Goal: Find specific page/section: Find specific page/section

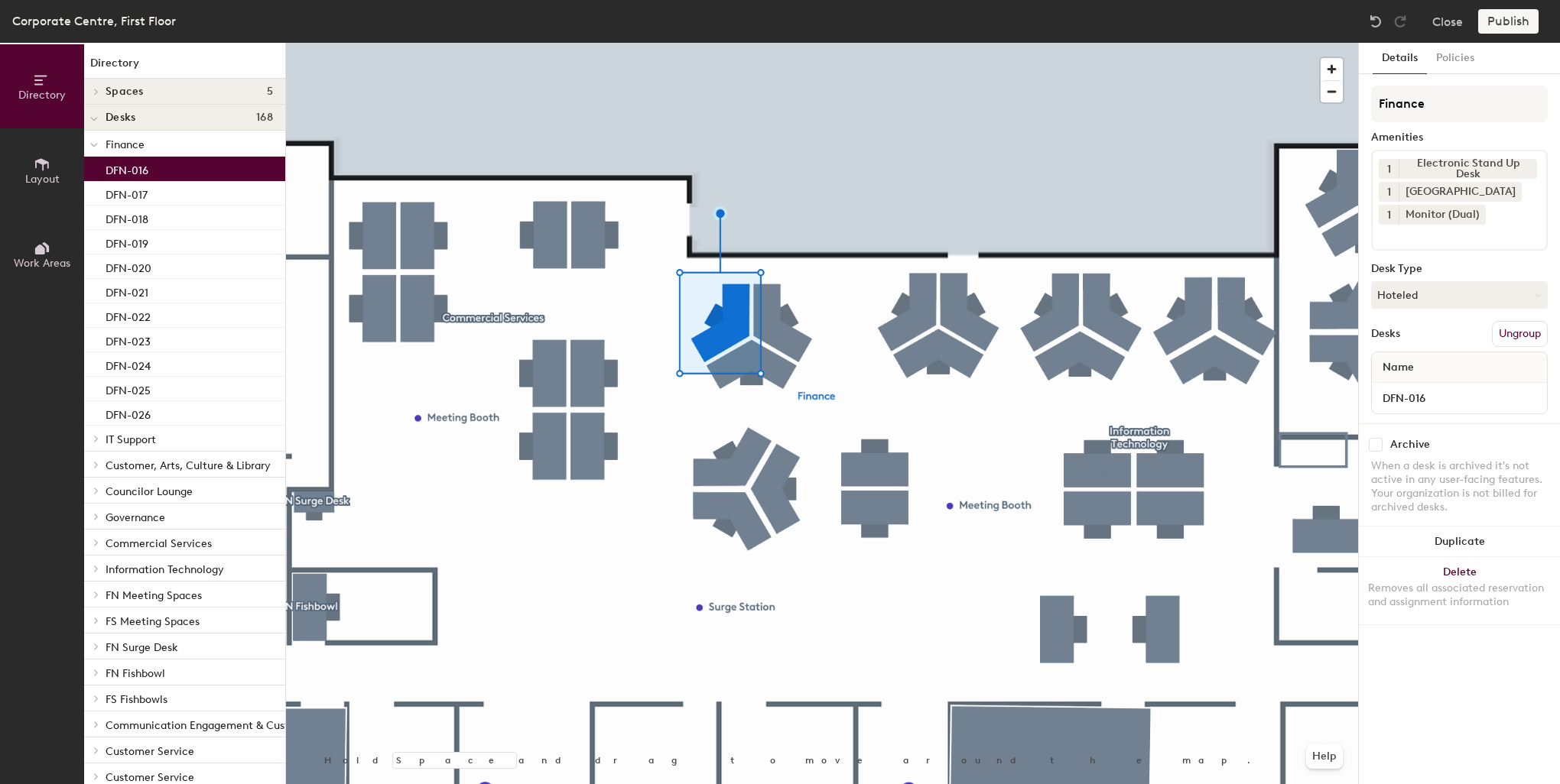
click at [83, 17] on div "Corporate Centre, First Floor" at bounding box center [94, 21] width 164 height 19
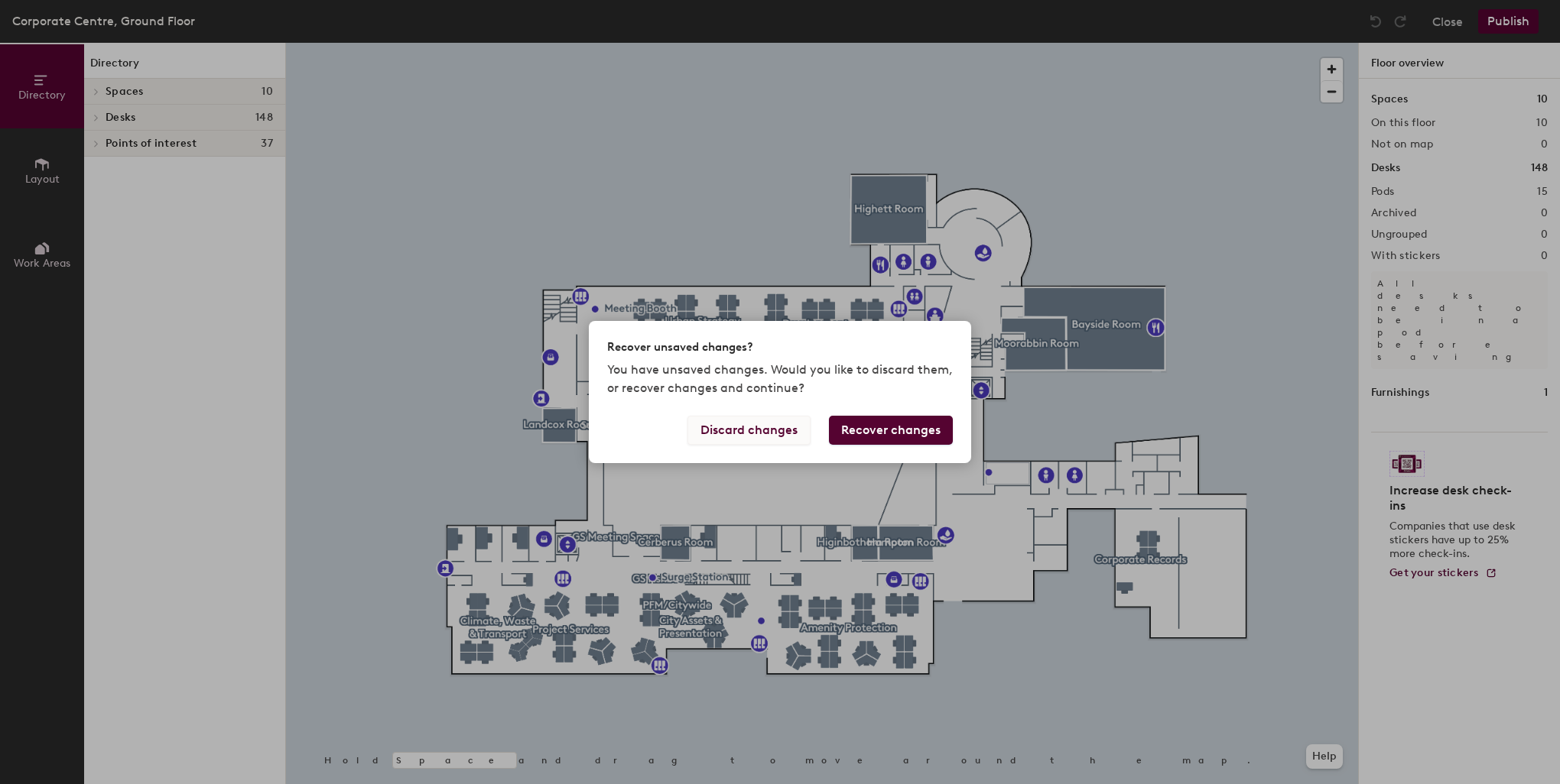
click at [749, 435] on button "Discard changes" at bounding box center [749, 430] width 123 height 29
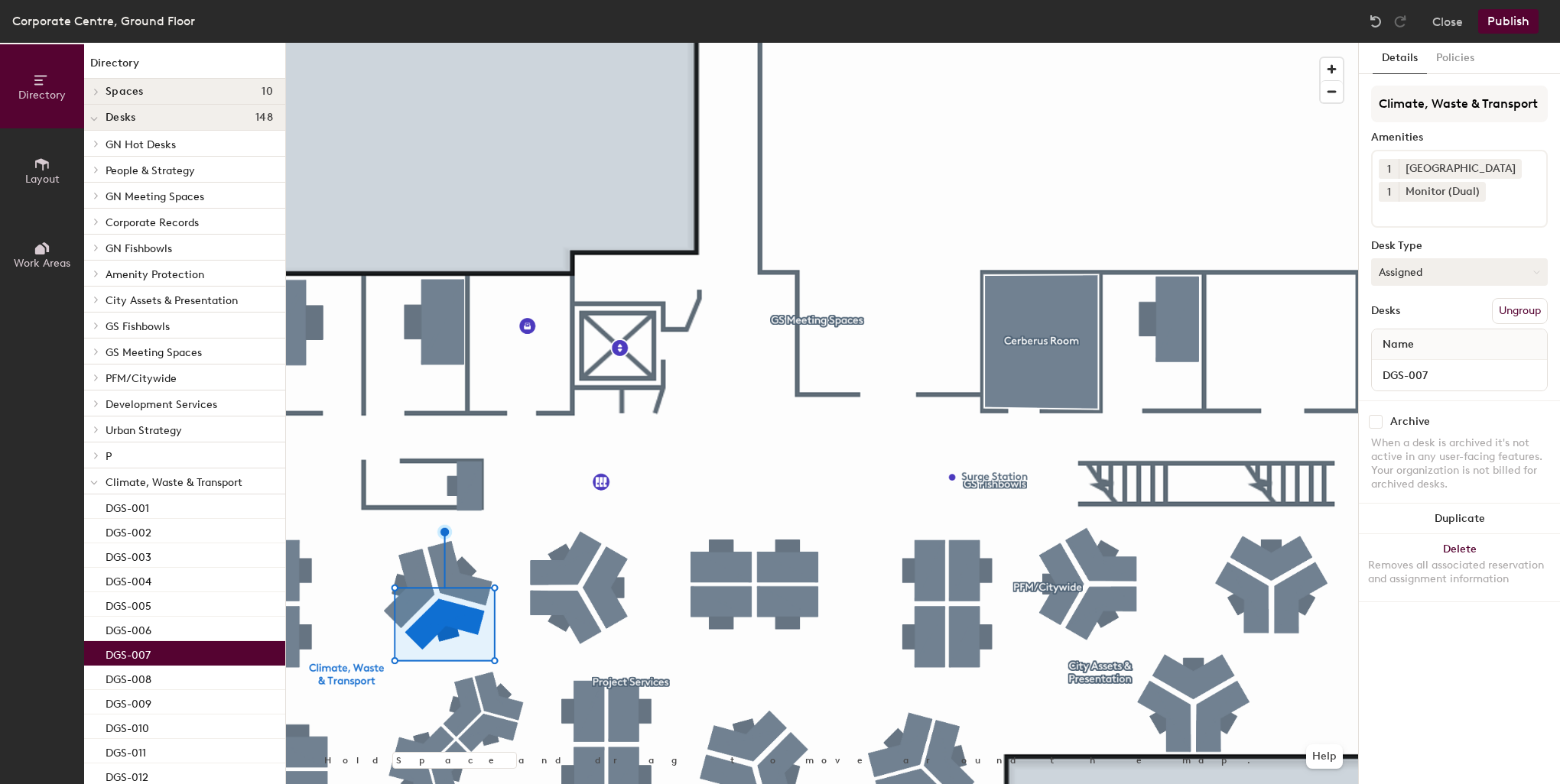
click at [1446, 276] on button "Assigned" at bounding box center [1459, 272] width 176 height 27
click at [1490, 374] on input "DGS-007" at bounding box center [1459, 375] width 169 height 22
click at [1446, 402] on div "Archive When a desk is archived it's not active in any user-facing features. Yo…" at bounding box center [1459, 454] width 201 height 109
click at [1462, 63] on button "Policies" at bounding box center [1455, 58] width 57 height 31
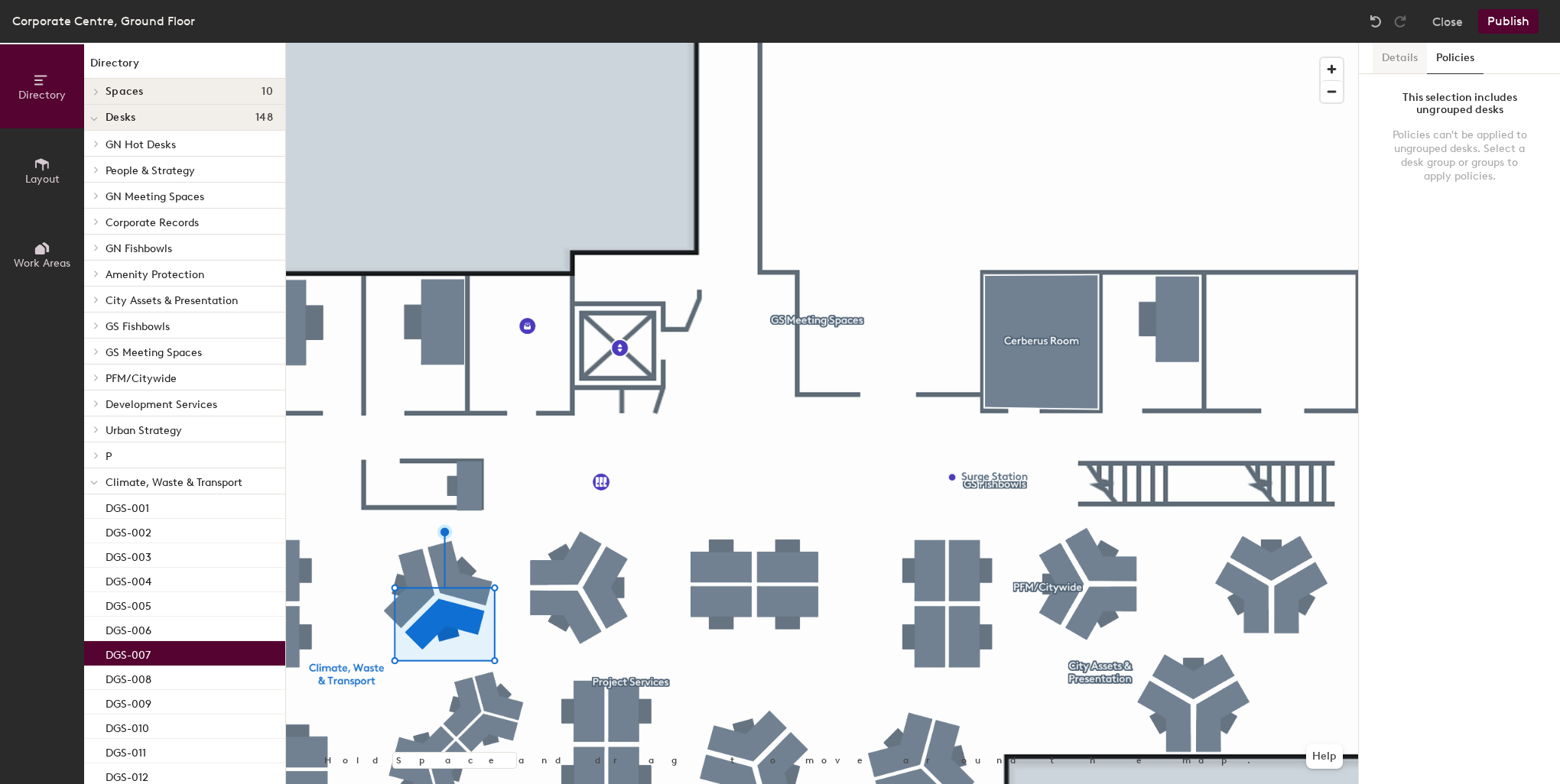
click at [1412, 63] on button "Details" at bounding box center [1399, 58] width 54 height 31
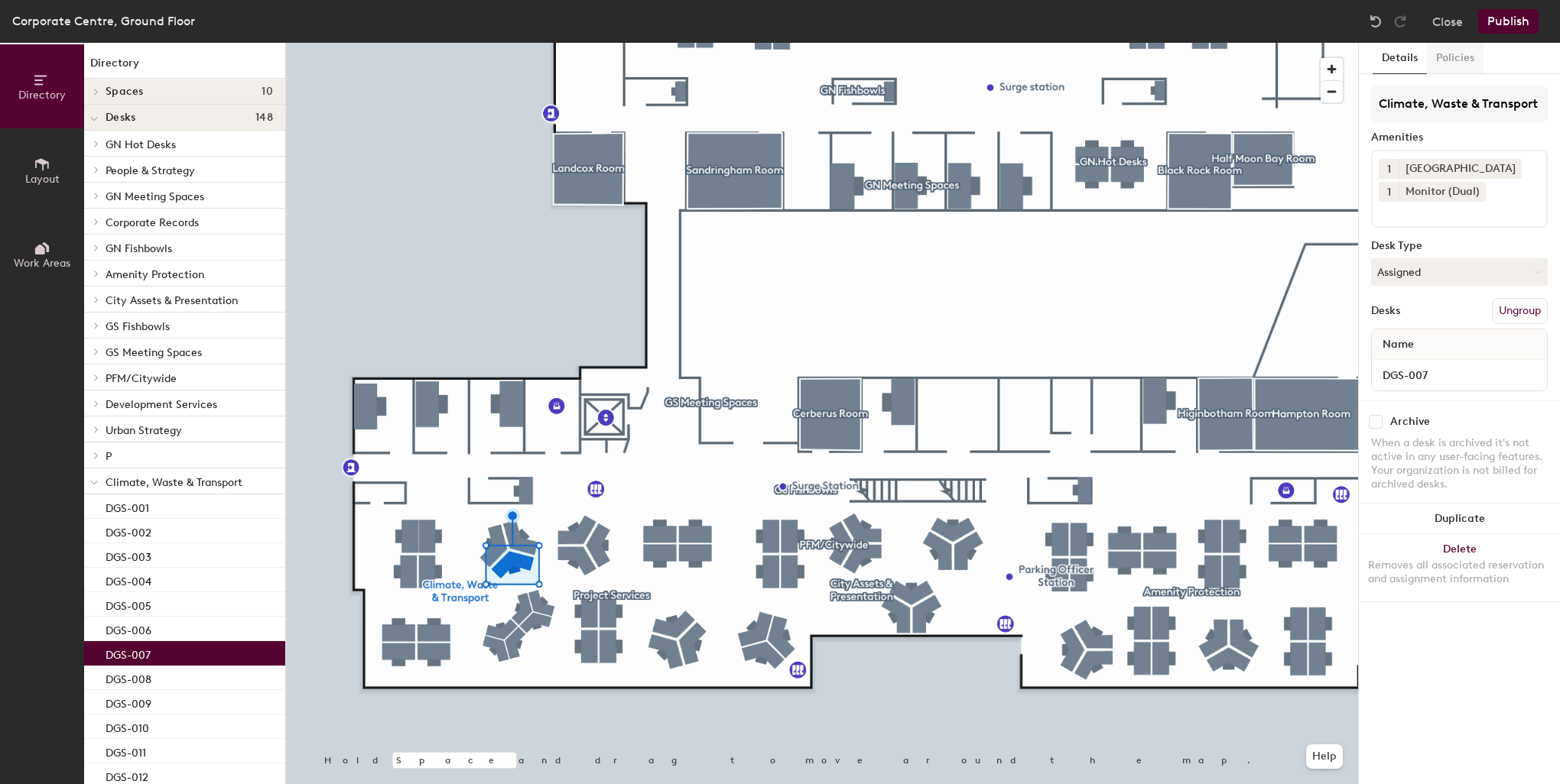
click at [1440, 56] on button "Policies" at bounding box center [1455, 58] width 57 height 31
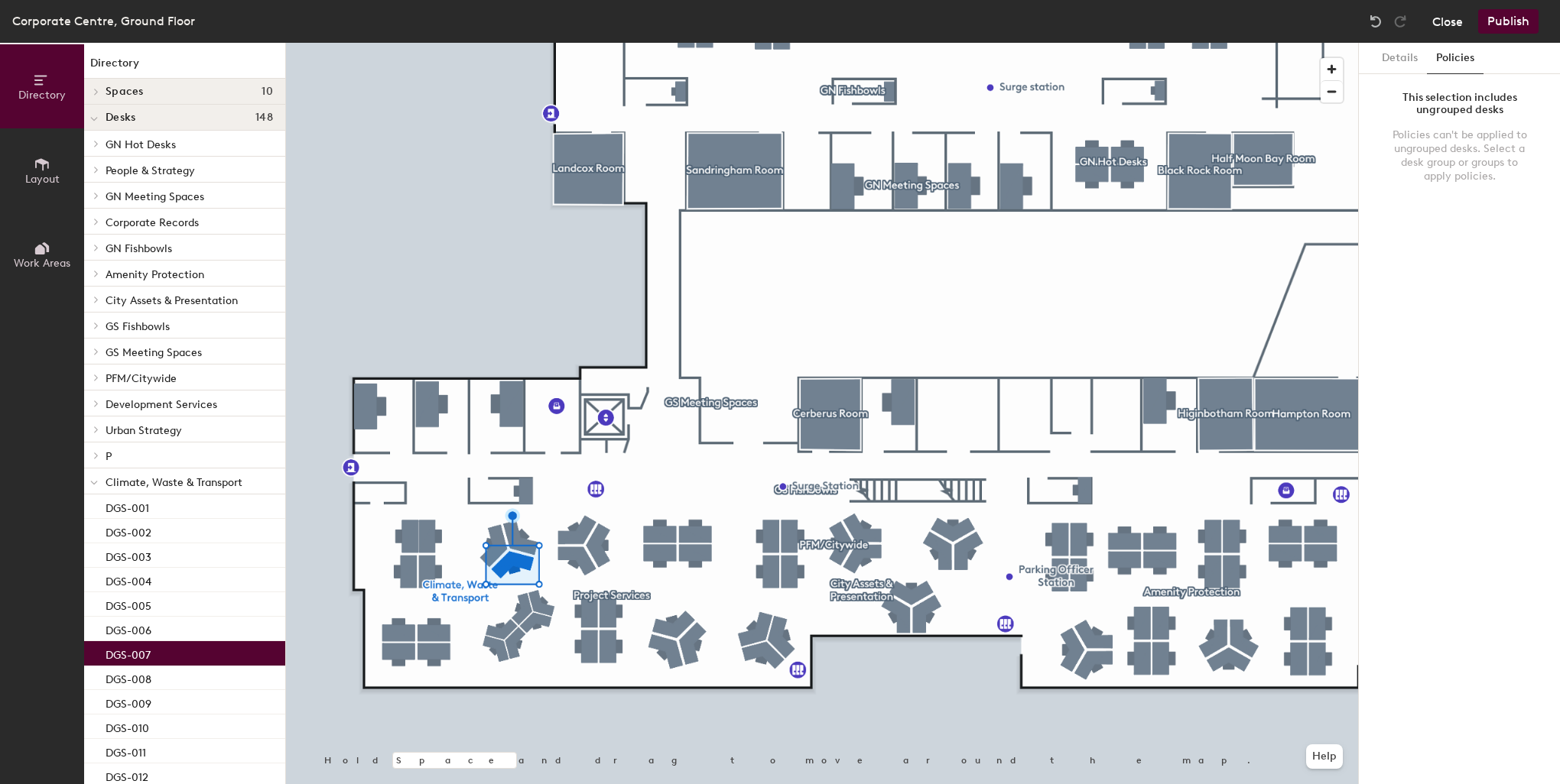
click at [1448, 9] on button "Close" at bounding box center [1447, 22] width 30 height 25
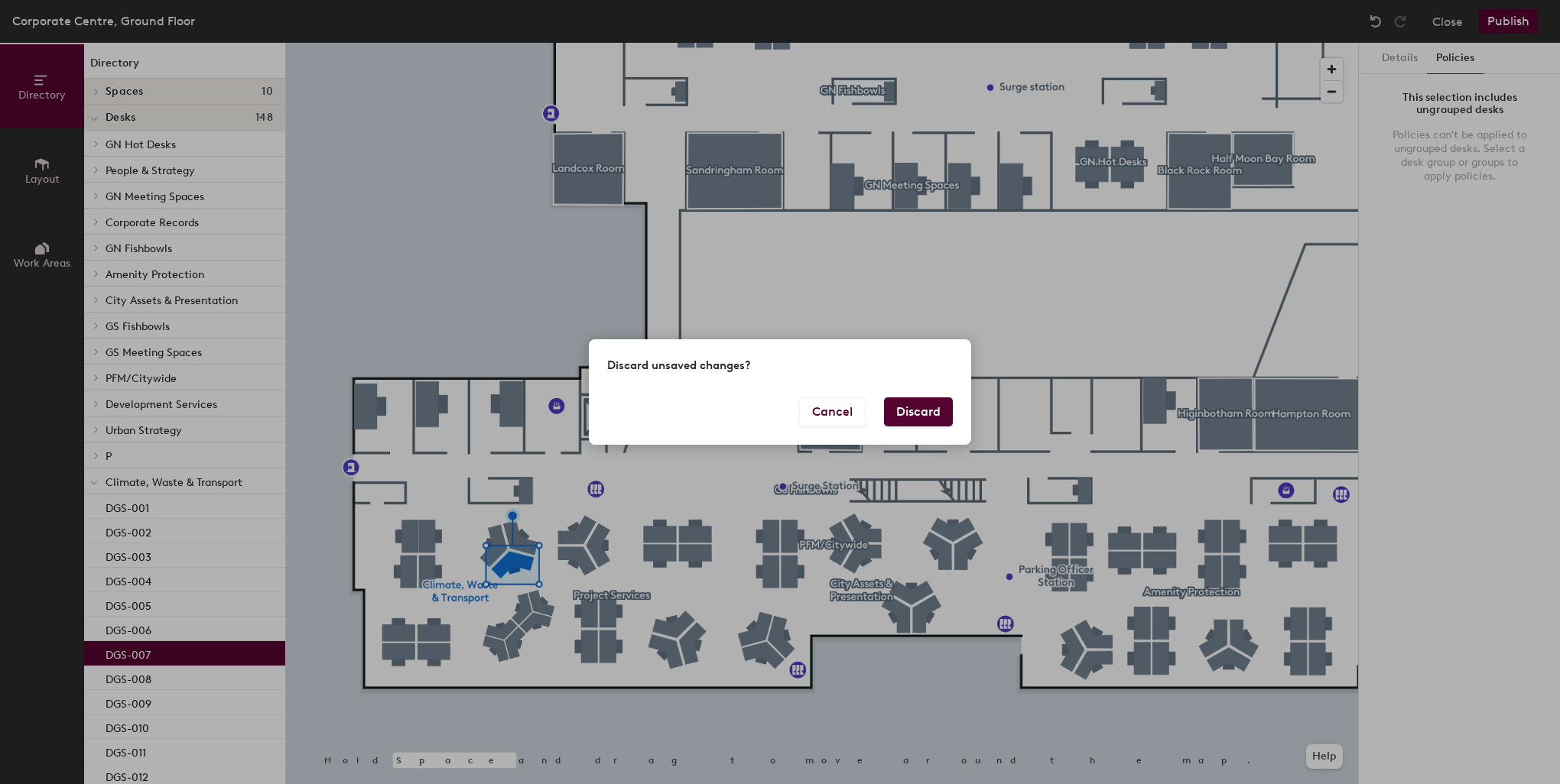
click at [906, 414] on button "Discard" at bounding box center [918, 411] width 69 height 29
